Goal: Find specific page/section

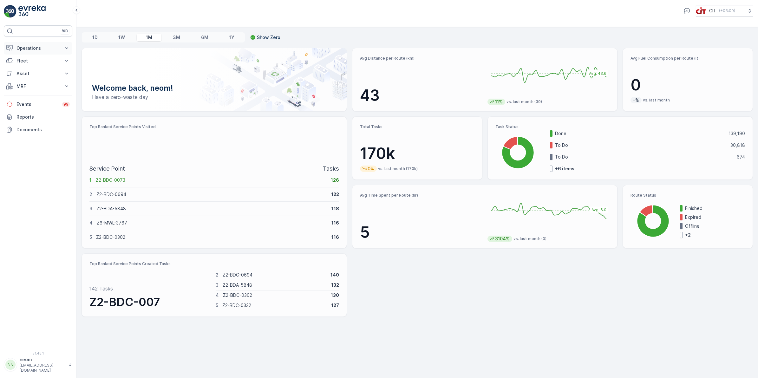
click at [33, 48] on p "Operations" at bounding box center [37, 48] width 43 height 6
click at [31, 61] on p "Insights" at bounding box center [24, 59] width 16 height 6
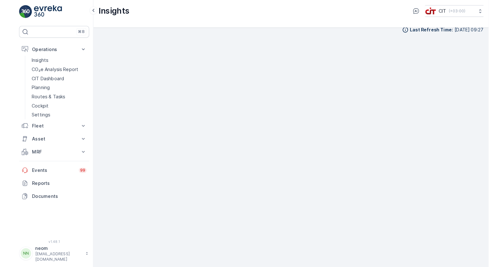
scroll to position [6, 0]
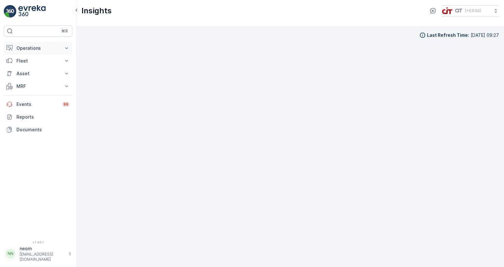
click at [38, 46] on p "Operations" at bounding box center [37, 48] width 43 height 6
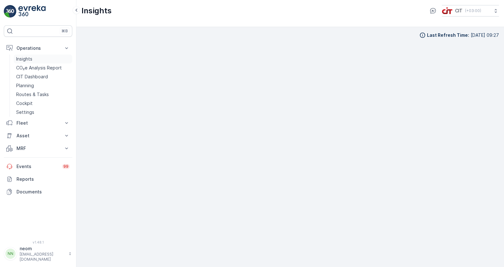
click at [30, 56] on p "Insights" at bounding box center [24, 59] width 16 height 6
click at [248, 16] on div "Insights CIT ( +03:00 )" at bounding box center [289, 10] width 417 height 11
